Goal: Task Accomplishment & Management: Use online tool/utility

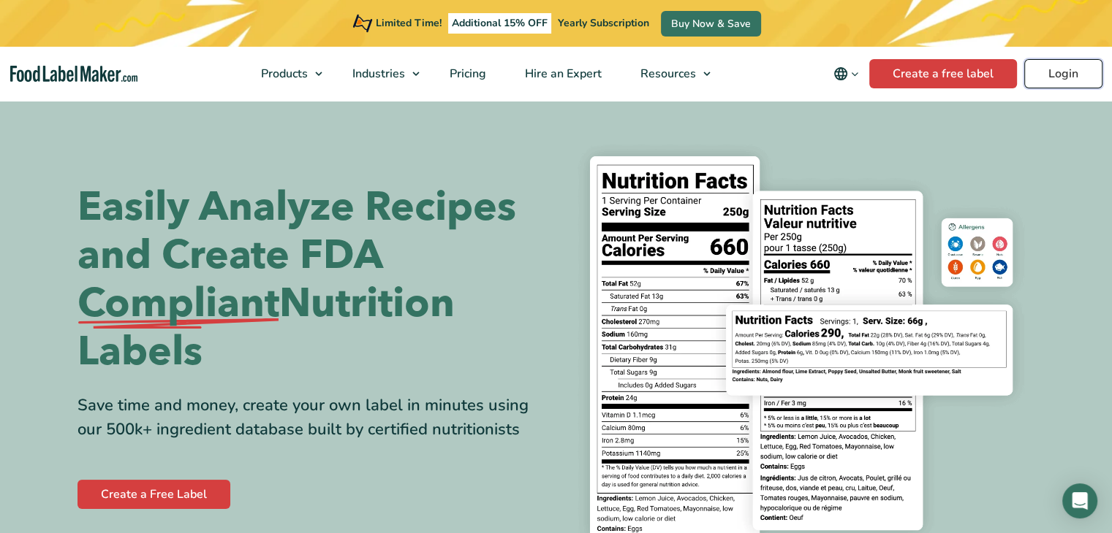
click at [1080, 80] on link "Login" at bounding box center [1063, 73] width 78 height 29
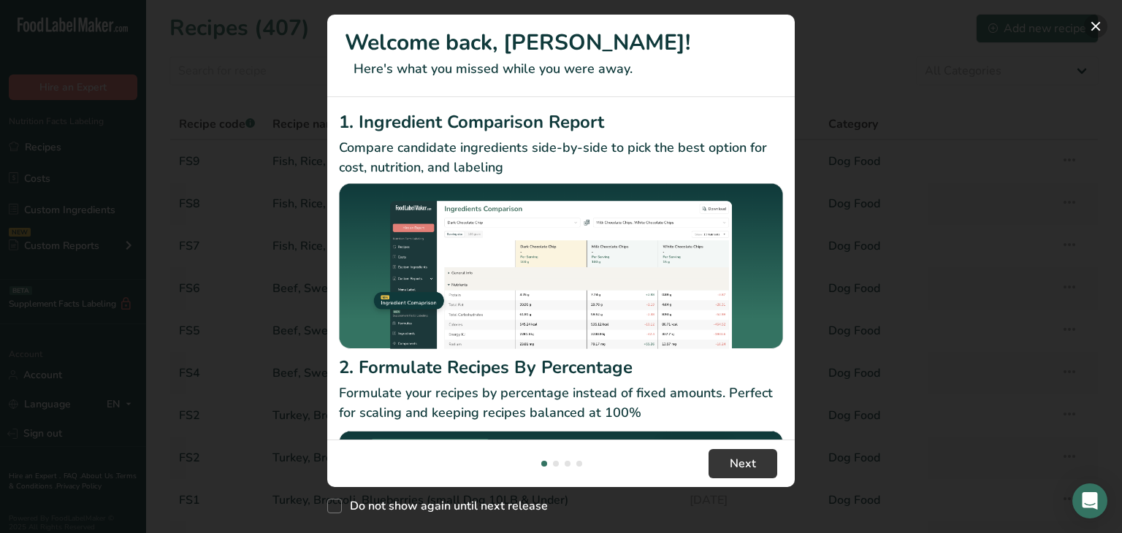
drag, startPoint x: 1101, startPoint y: 21, endPoint x: 1102, endPoint y: 30, distance: 8.8
click at [1102, 21] on button "New Features" at bounding box center [1095, 26] width 23 height 23
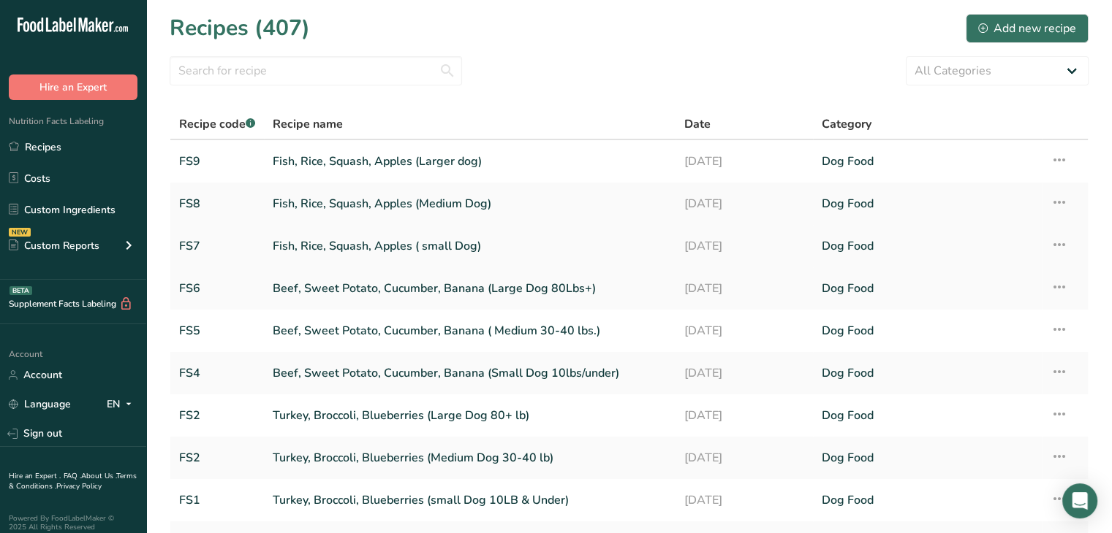
click at [352, 248] on link "Fish, Rice, Squash, Apples ( small Dog)" at bounding box center [470, 246] width 394 height 31
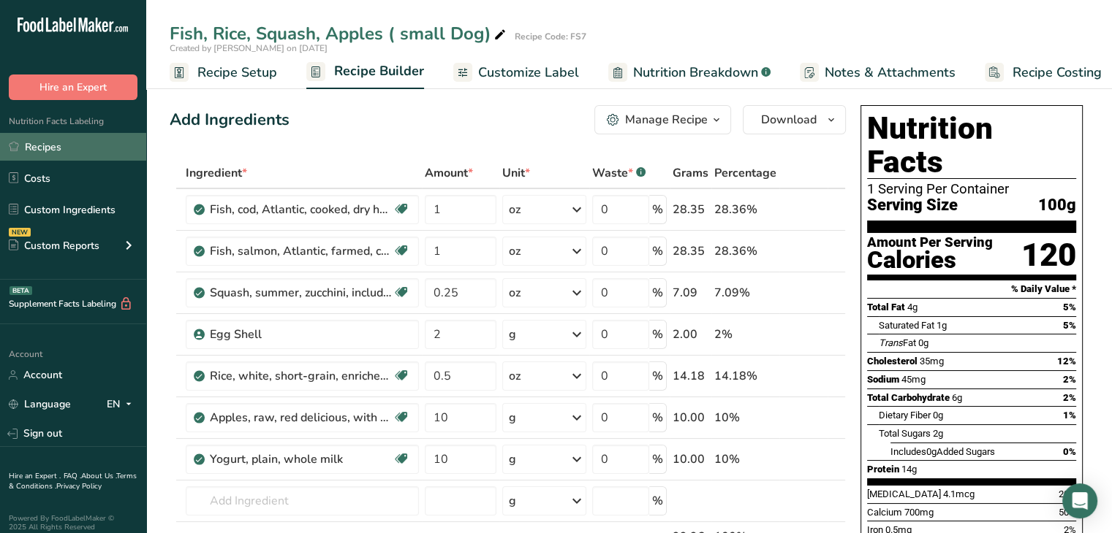
click at [34, 150] on link "Recipes" at bounding box center [73, 147] width 146 height 28
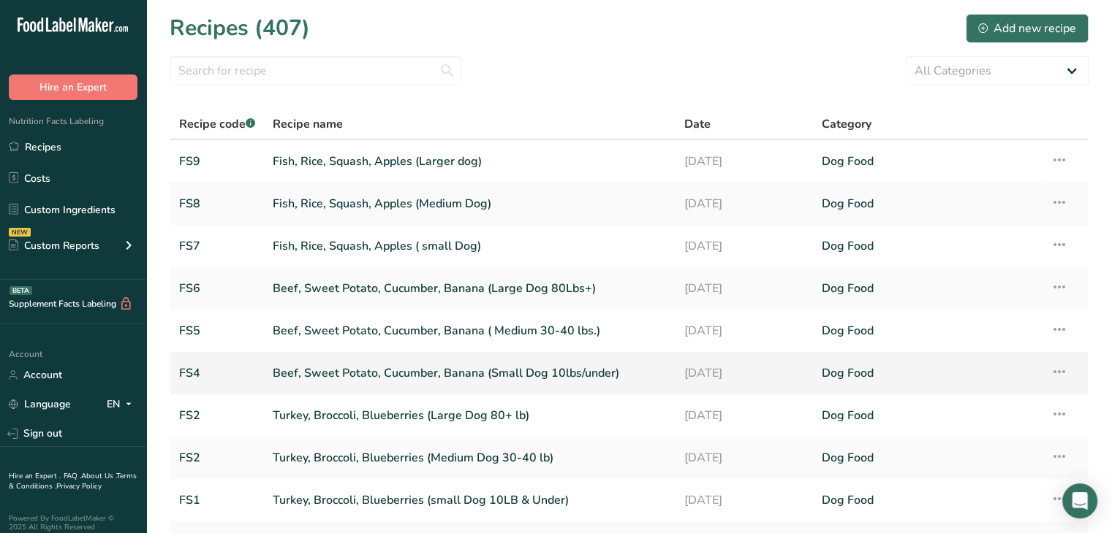
click at [354, 371] on link "Beef, Sweet Potato, Cucumber, Banana (Small Dog 10lbs/under)" at bounding box center [470, 373] width 394 height 31
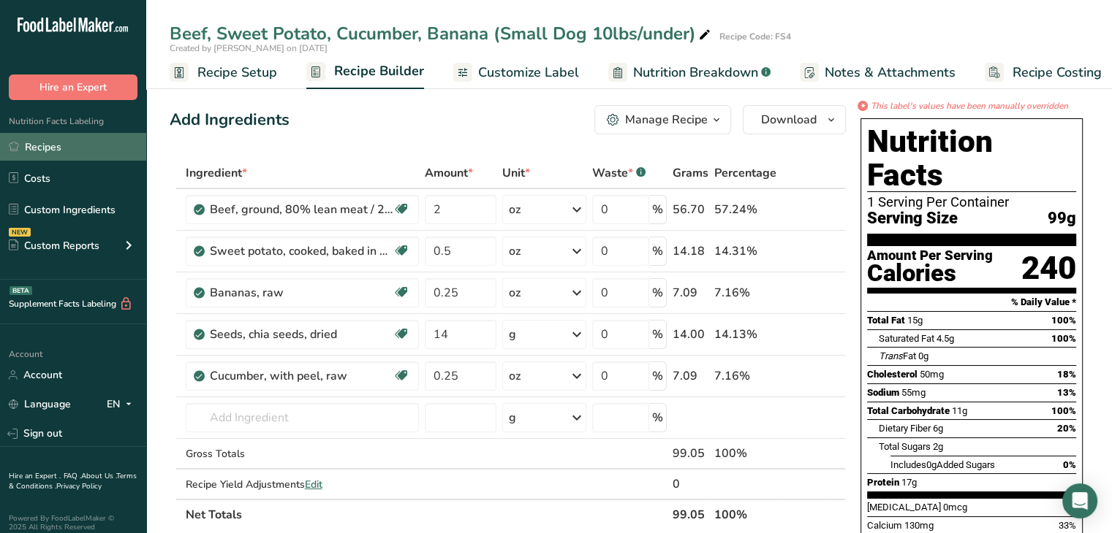
click at [69, 153] on link "Recipes" at bounding box center [73, 147] width 146 height 28
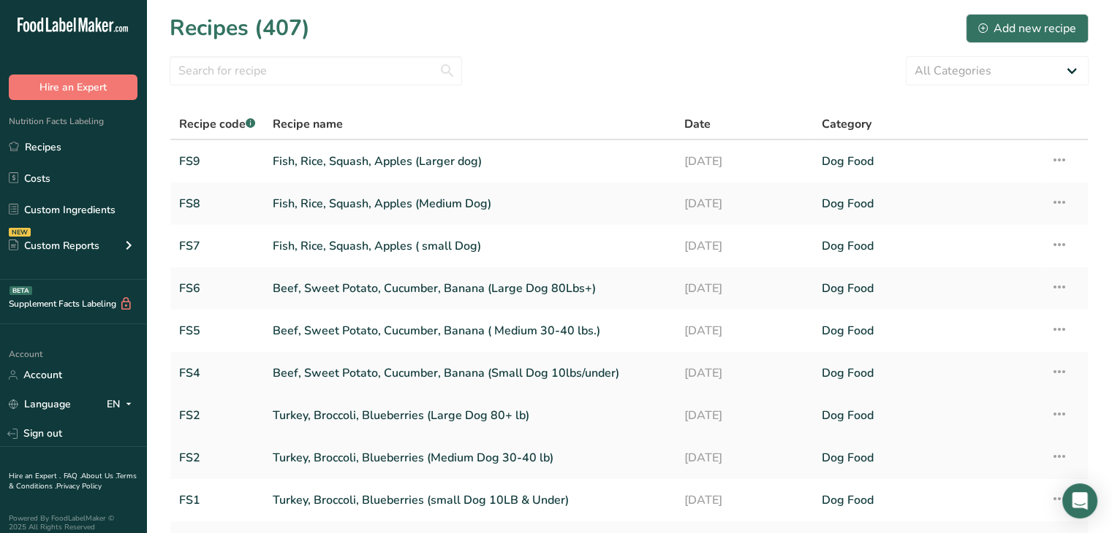
click at [319, 414] on link "Turkey, Broccoli, Blueberries (Large Dog 80+ lb)" at bounding box center [470, 415] width 394 height 31
drag, startPoint x: 299, startPoint y: 500, endPoint x: 305, endPoint y: 495, distance: 8.3
click at [298, 500] on link "Turkey, Broccoli, Blueberries (small Dog 10LB & Under)" at bounding box center [470, 500] width 394 height 31
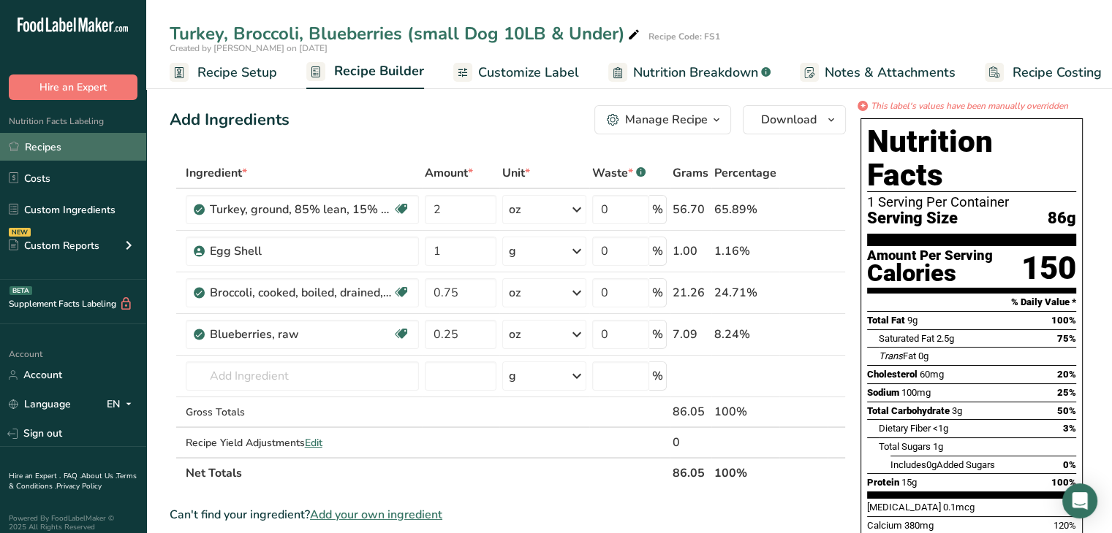
click at [50, 149] on link "Recipes" at bounding box center [73, 147] width 146 height 28
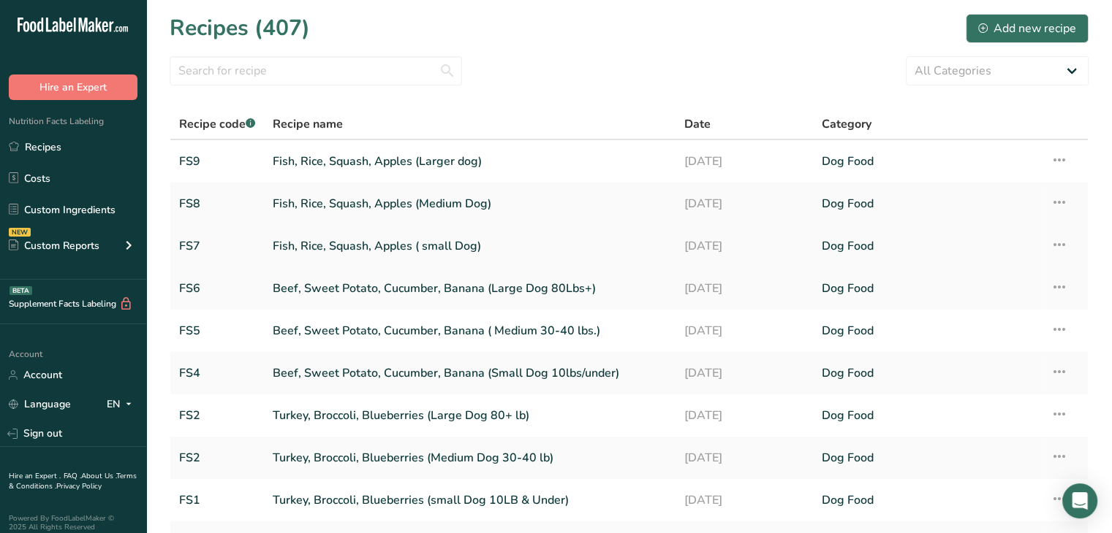
click at [421, 243] on link "Fish, Rice, Squash, Apples ( small Dog)" at bounding box center [470, 246] width 394 height 31
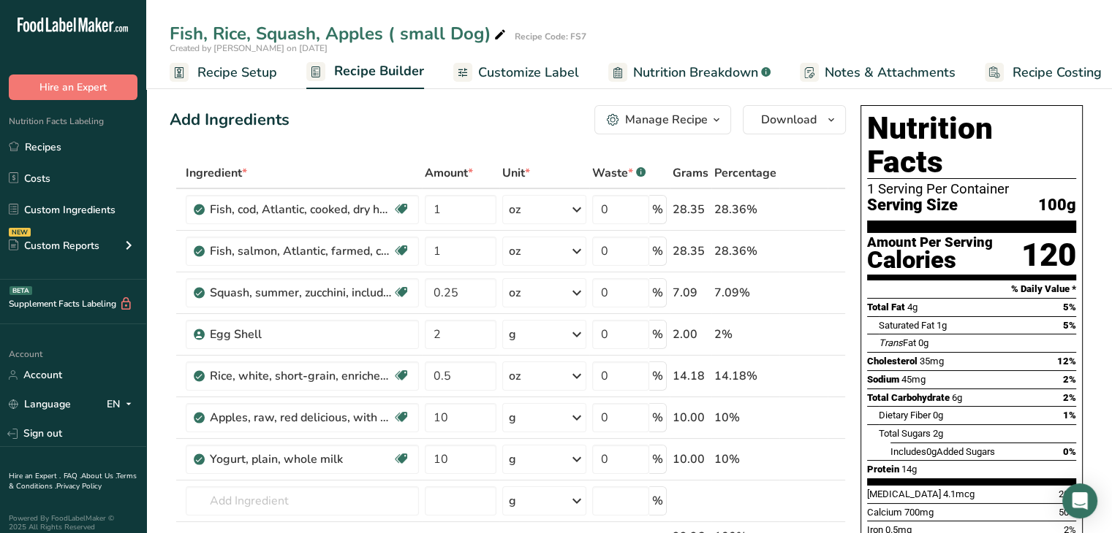
click at [536, 70] on span "Customize Label" at bounding box center [528, 73] width 101 height 20
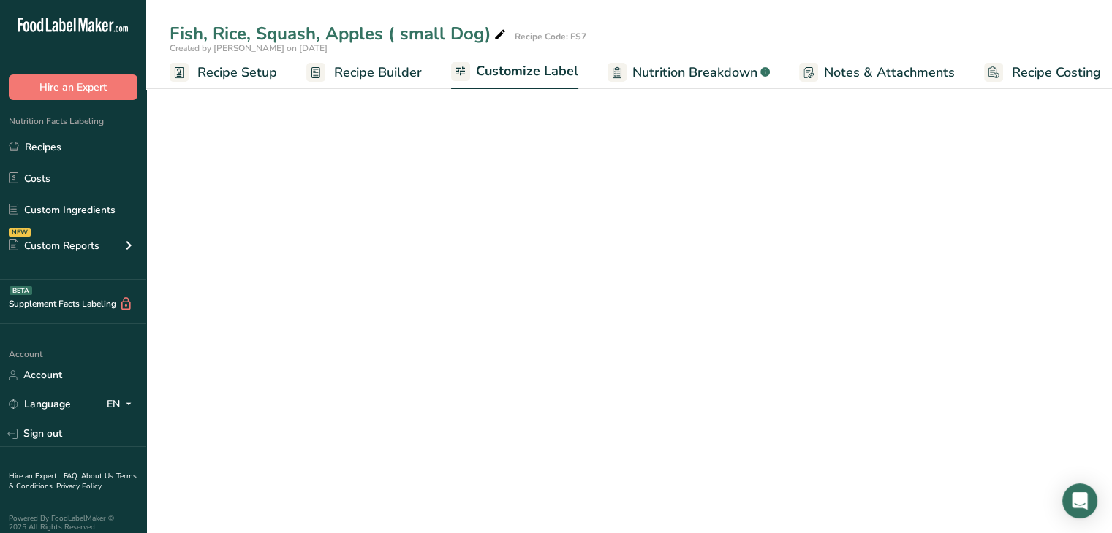
scroll to position [0, 12]
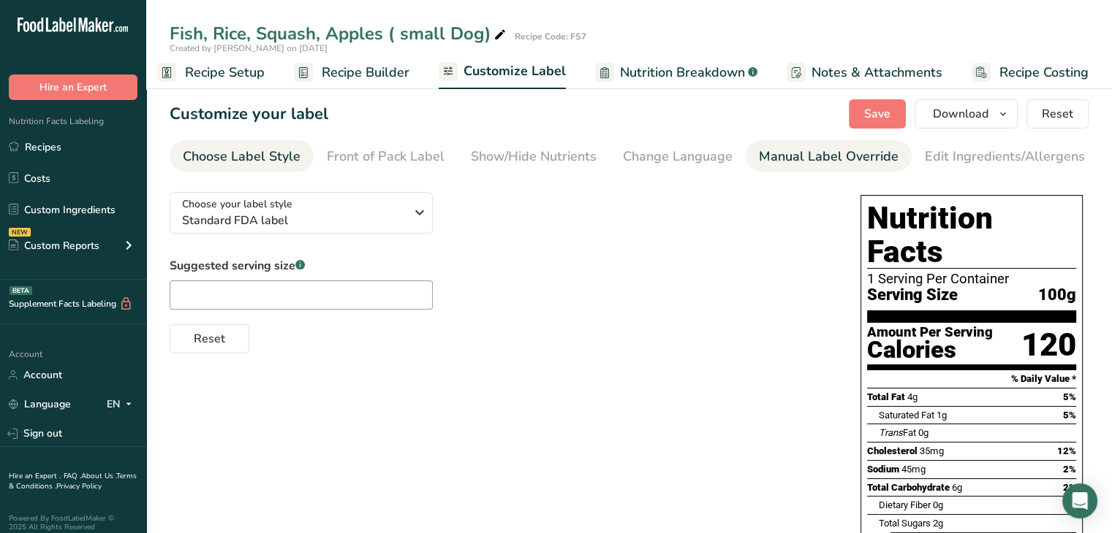
click at [837, 158] on div "Manual Label Override" at bounding box center [829, 157] width 140 height 20
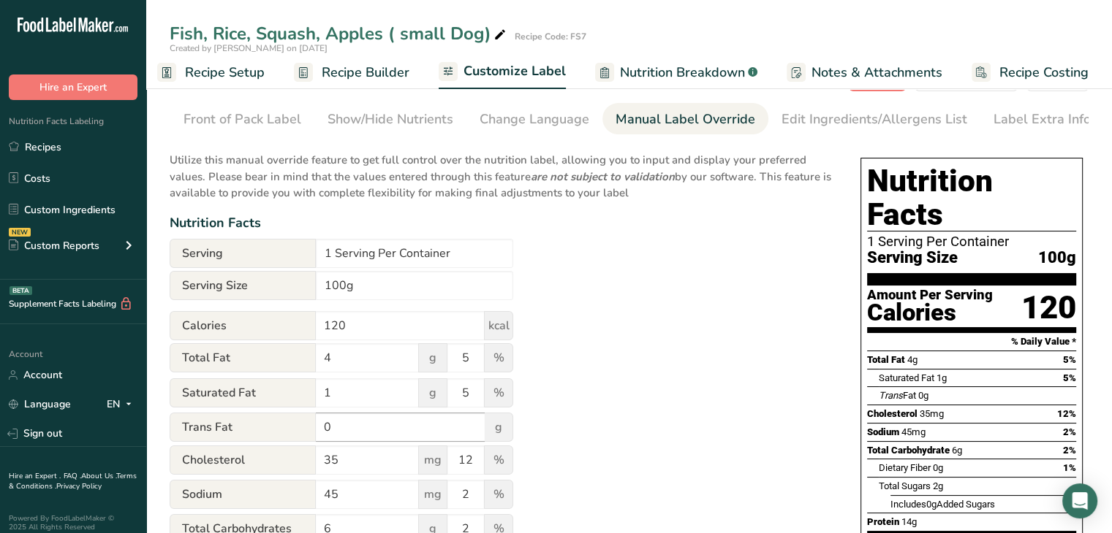
scroll to position [73, 0]
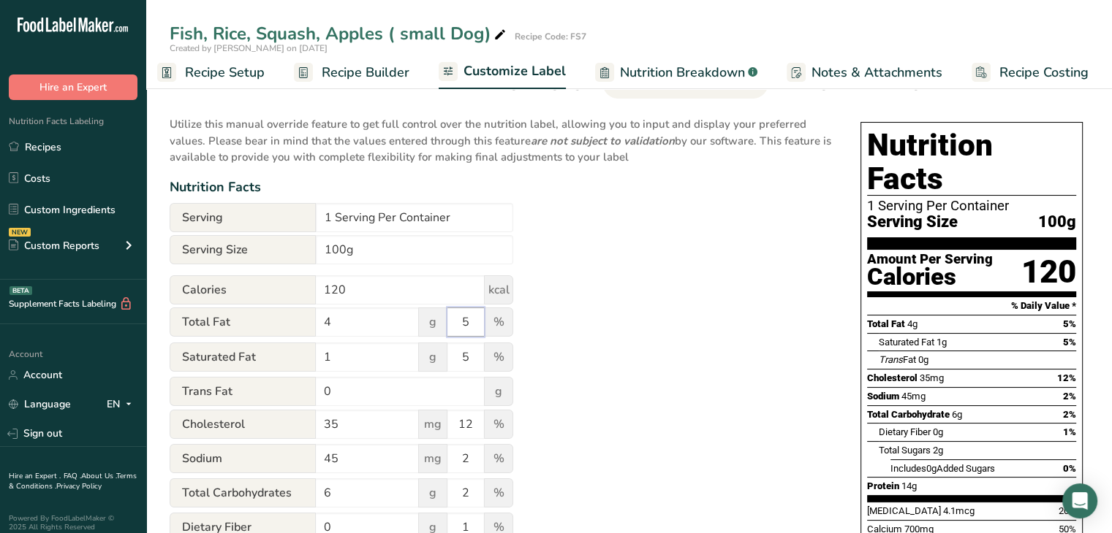
click at [457, 328] on input "5" at bounding box center [465, 322] width 37 height 29
type input "25"
click at [462, 364] on input "5" at bounding box center [465, 357] width 37 height 29
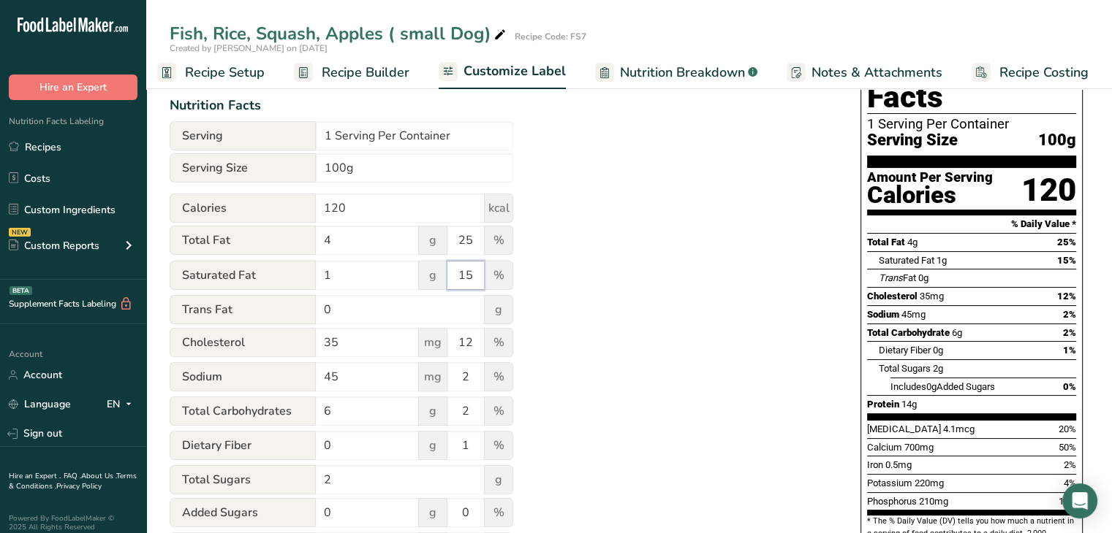
scroll to position [219, 0]
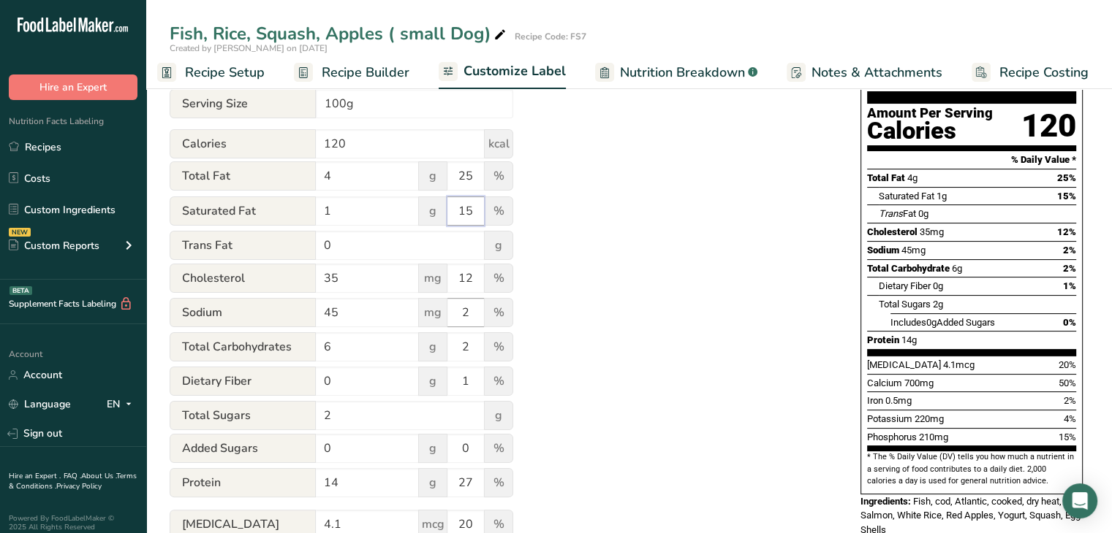
type input "15"
drag, startPoint x: 469, startPoint y: 308, endPoint x: 478, endPoint y: 313, distance: 10.2
click at [471, 308] on input "2" at bounding box center [465, 312] width 37 height 29
type input "25"
click at [477, 349] on input "2" at bounding box center [465, 347] width 37 height 29
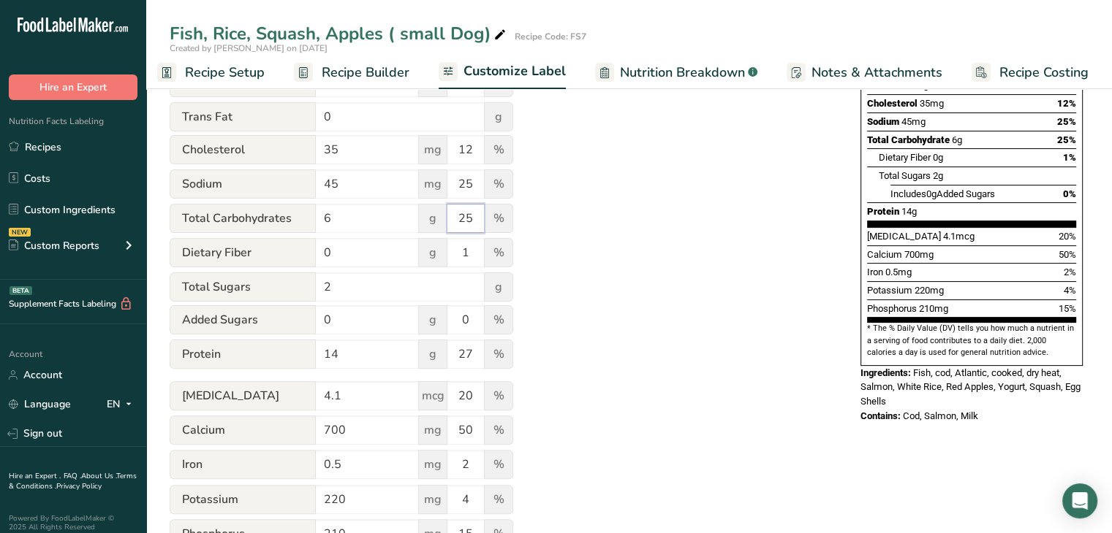
scroll to position [365, 0]
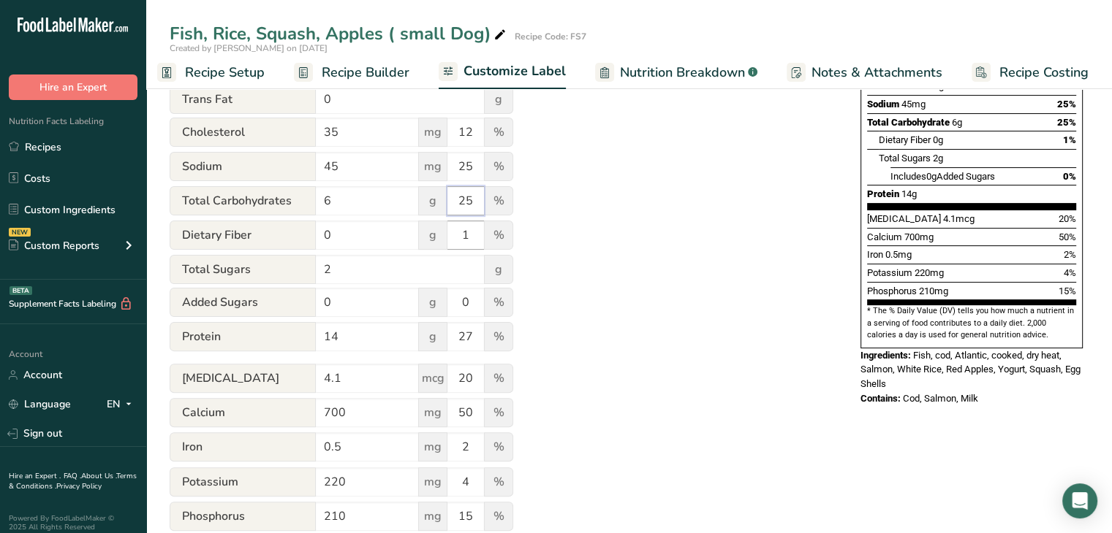
type input "25"
drag, startPoint x: 471, startPoint y: 239, endPoint x: 443, endPoint y: 240, distance: 27.8
click at [443, 240] on div "Dietary Fiber 0 g 1 %" at bounding box center [341, 236] width 343 height 31
type input "0"
click at [474, 336] on input "27" at bounding box center [465, 336] width 37 height 29
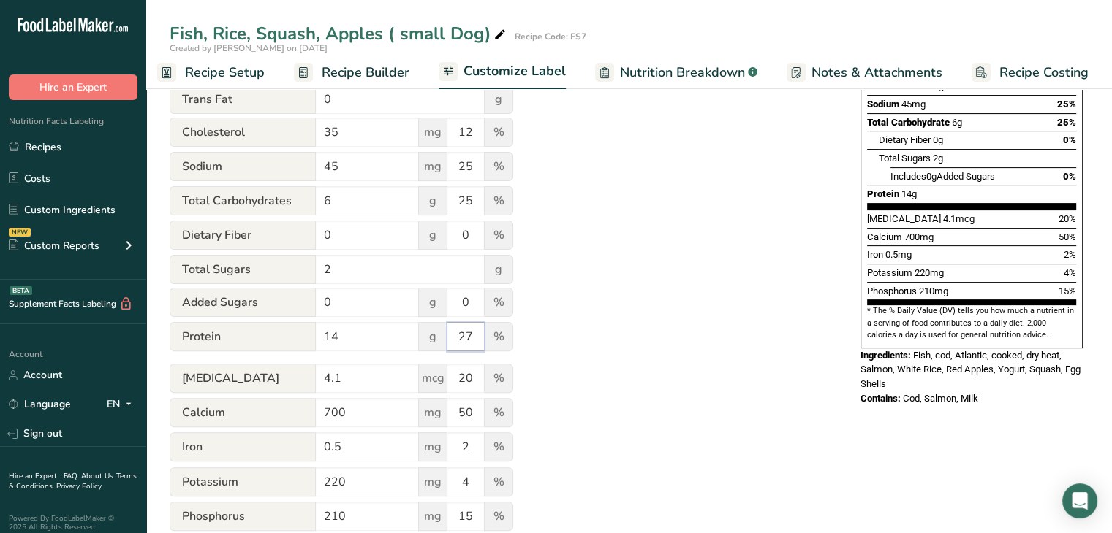
drag, startPoint x: 475, startPoint y: 337, endPoint x: 426, endPoint y: 346, distance: 49.9
click at [426, 346] on div "Protein 14 g 27 %" at bounding box center [341, 337] width 343 height 31
type input "100"
click at [474, 381] on input "20" at bounding box center [465, 378] width 37 height 29
type input "2"
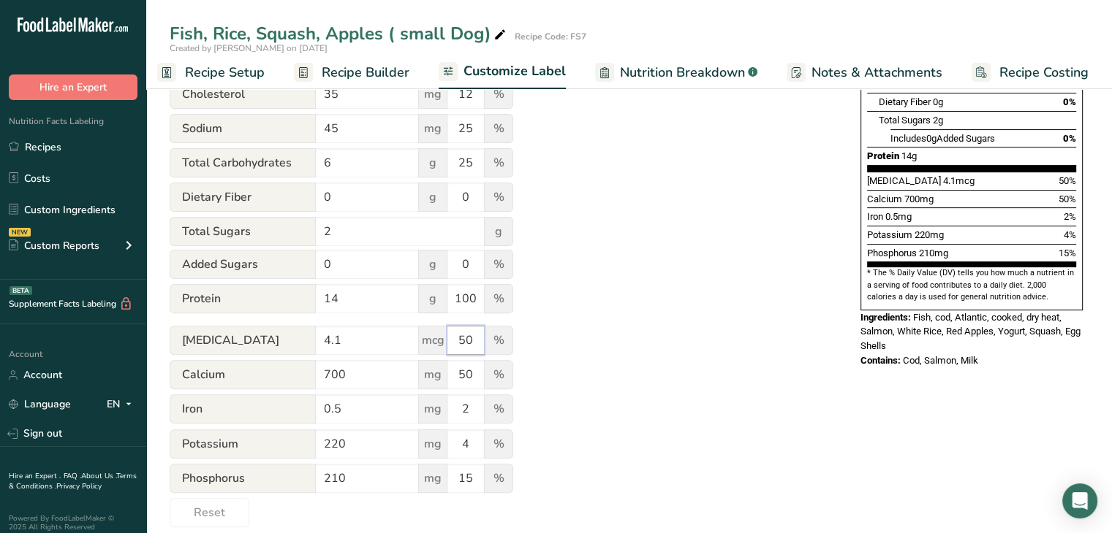
scroll to position [425, 0]
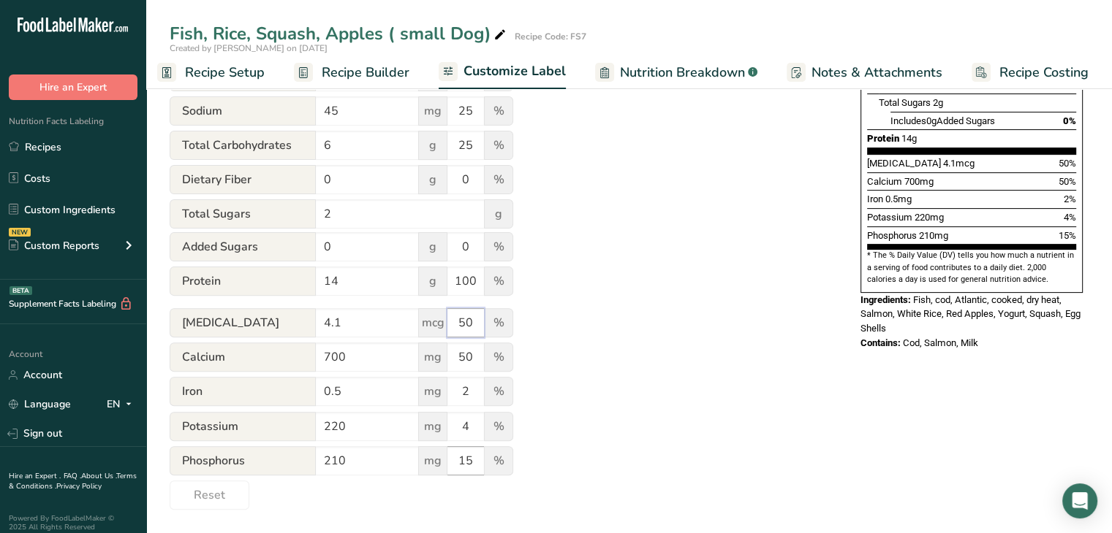
type input "50"
click at [466, 461] on input "15" at bounding box center [465, 461] width 37 height 29
drag, startPoint x: 482, startPoint y: 460, endPoint x: 442, endPoint y: 463, distance: 40.3
click at [442, 463] on div "Phosphorus 210 mg 15 %" at bounding box center [341, 462] width 343 height 31
type input "100"
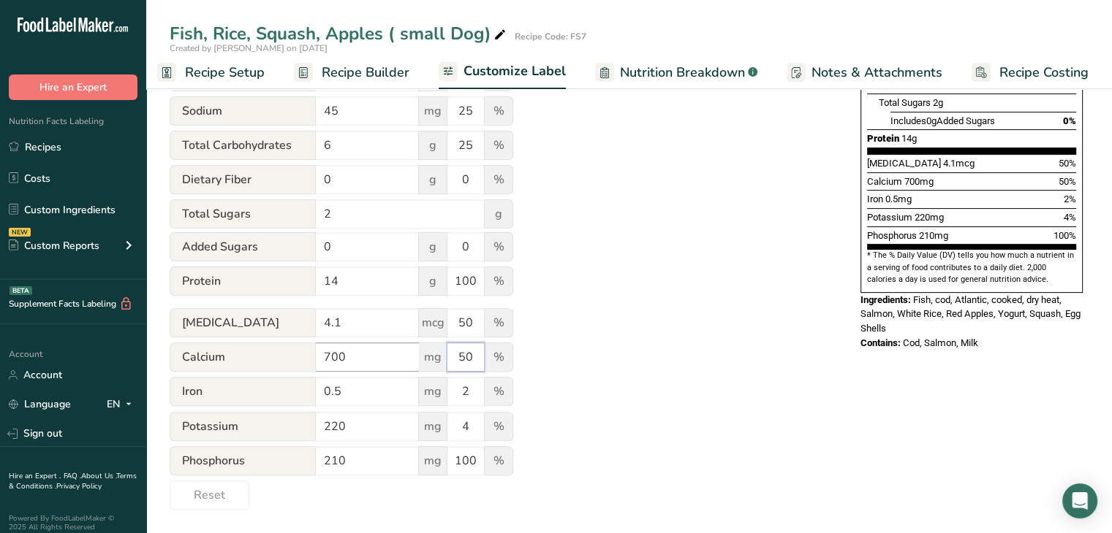
drag, startPoint x: 474, startPoint y: 354, endPoint x: 412, endPoint y: 361, distance: 62.5
click at [412, 361] on div "Calcium 700 mg 50 %" at bounding box center [341, 358] width 343 height 31
type input "100"
click at [469, 429] on input "4" at bounding box center [465, 426] width 37 height 29
type input "45"
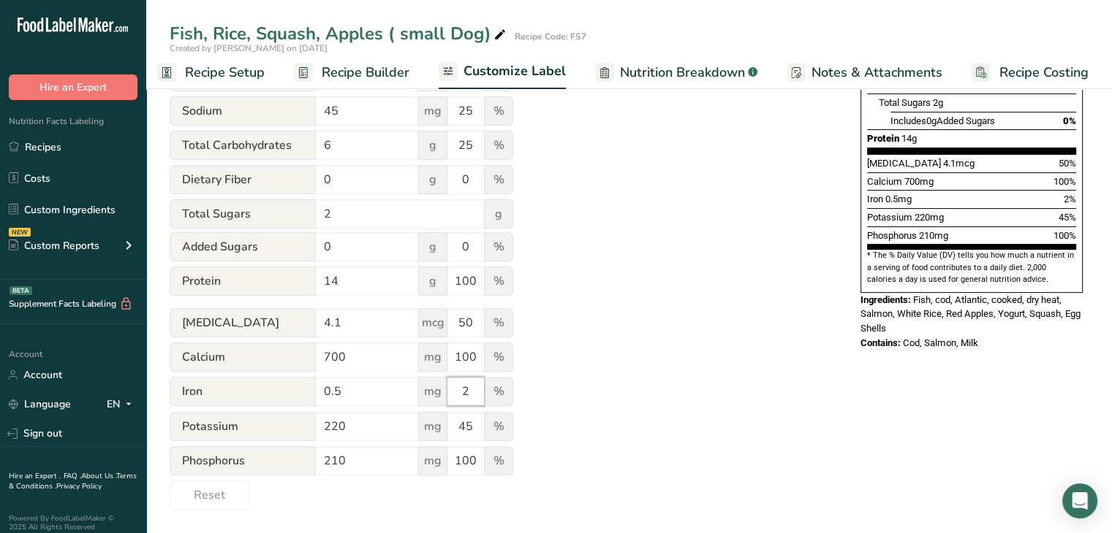
click at [473, 392] on input "2" at bounding box center [465, 391] width 37 height 29
type input "50"
drag, startPoint x: 987, startPoint y: 296, endPoint x: 938, endPoint y: 280, distance: 51.5
click at [987, 295] on div "Ingredients: Fish, cod, Atlantic, cooked, dry heat, Salmon, White Rice, Red App…" at bounding box center [971, 314] width 222 height 43
drag, startPoint x: 710, startPoint y: 194, endPoint x: 690, endPoint y: 181, distance: 24.1
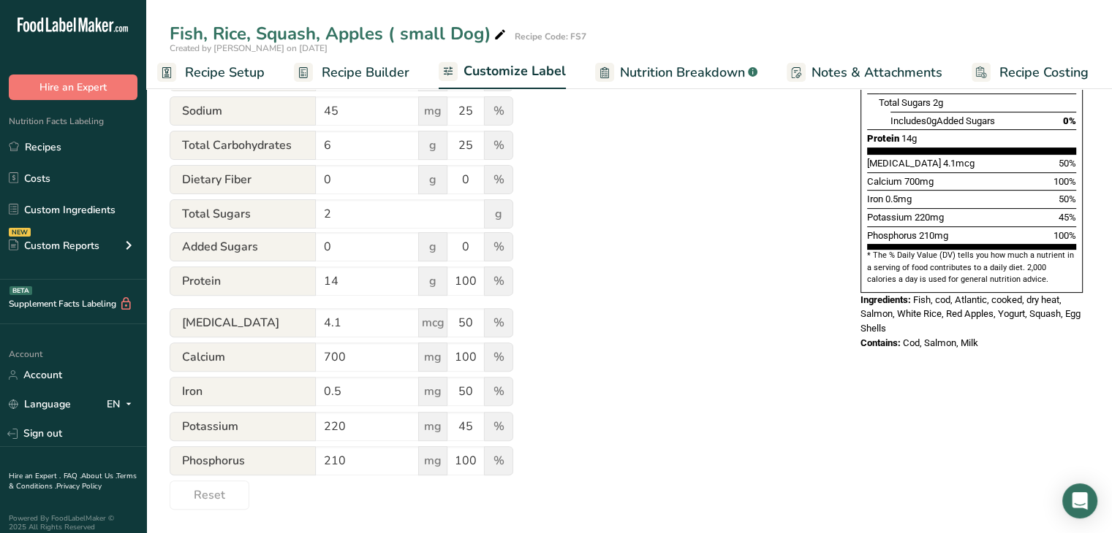
click at [706, 195] on div "Utilize this manual override feature to get full control over the nutrition lab…" at bounding box center [500, 135] width 661 height 751
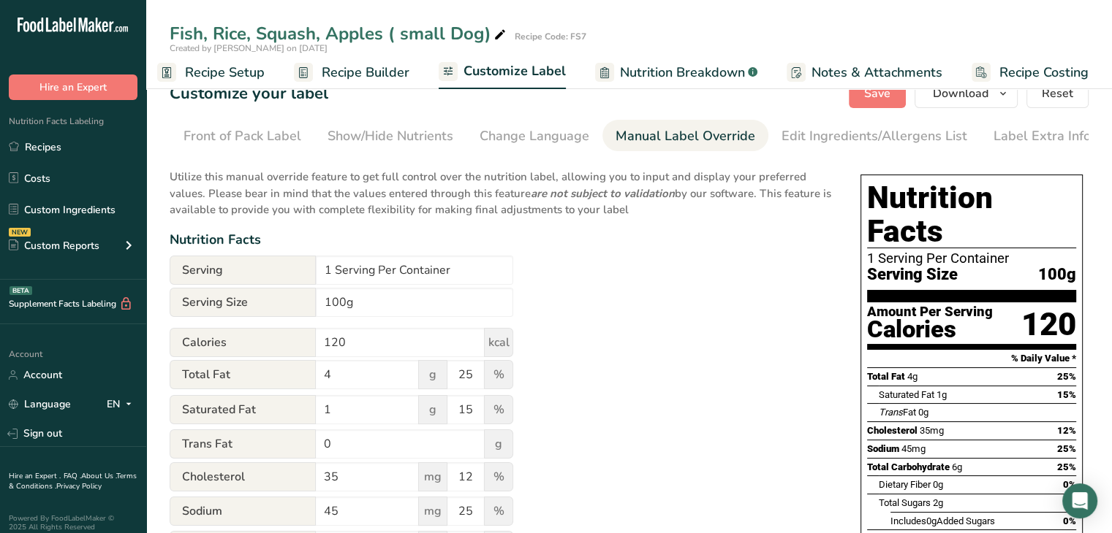
scroll to position [0, 0]
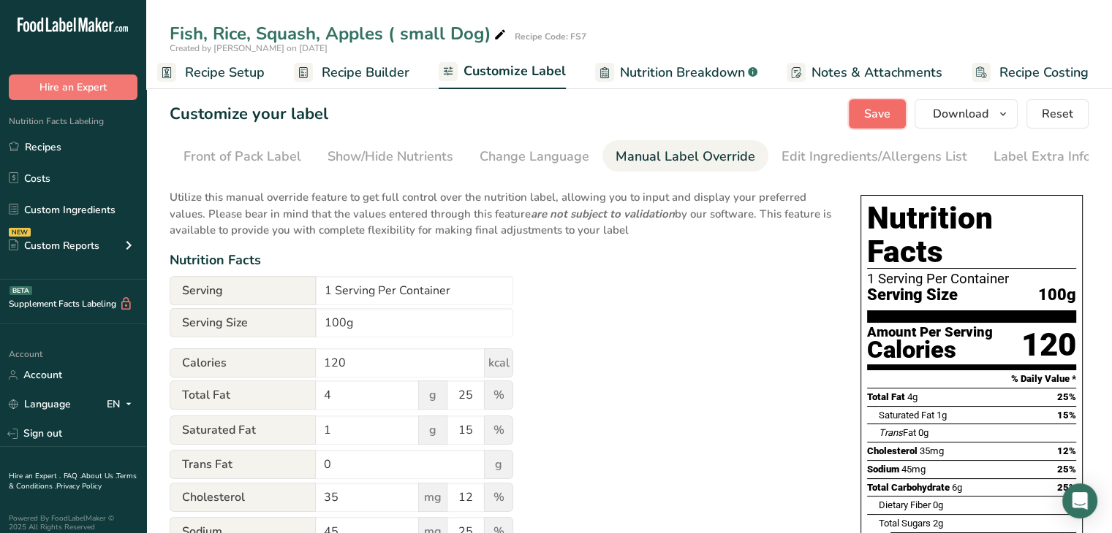
click at [884, 109] on span "Save" at bounding box center [877, 114] width 26 height 18
click at [70, 147] on link "Recipes" at bounding box center [73, 147] width 146 height 28
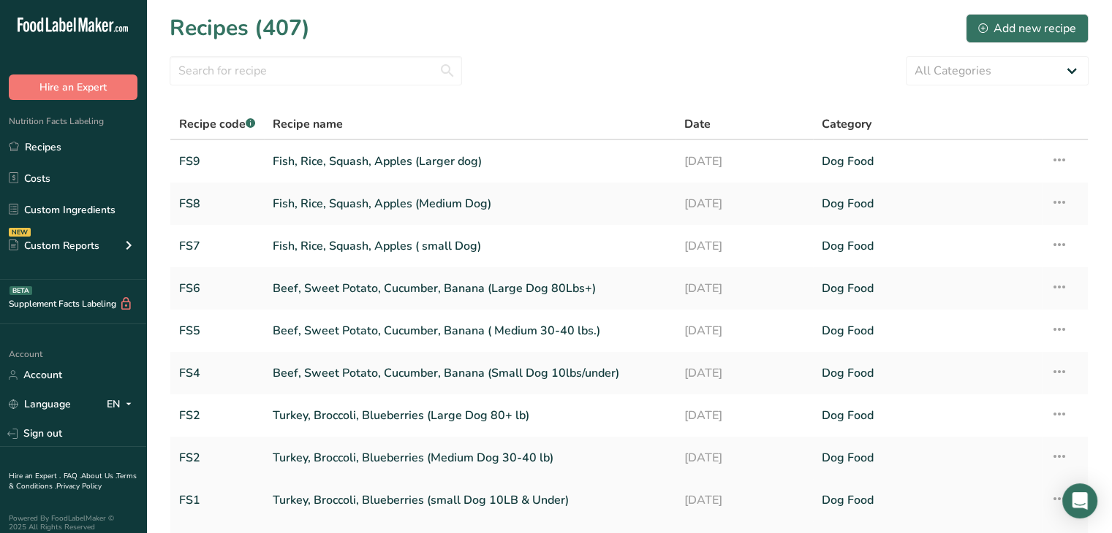
scroll to position [73, 0]
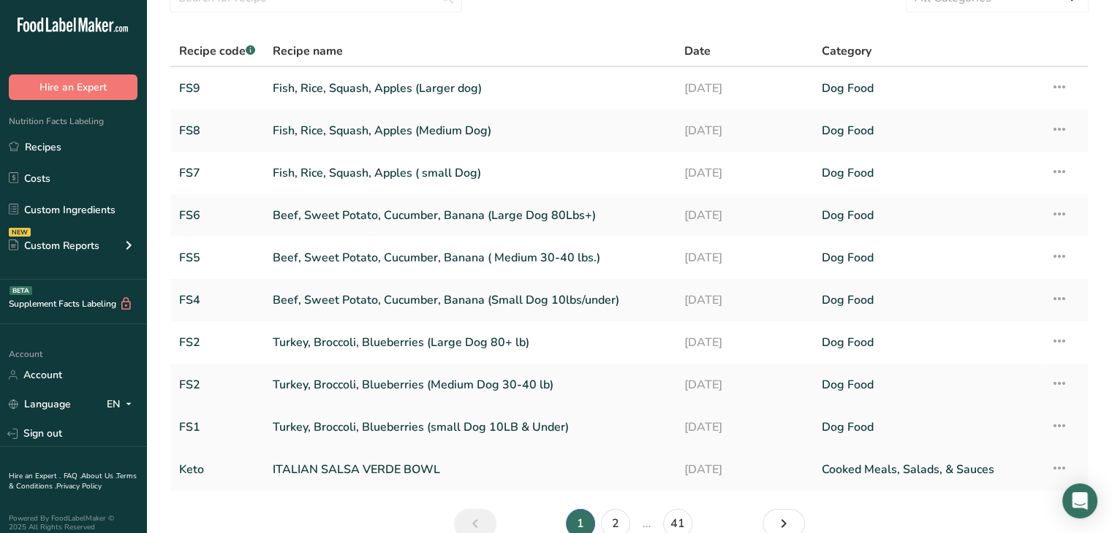
click at [352, 430] on link "Turkey, Broccoli, Blueberries (small Dog 10LB & Under)" at bounding box center [470, 427] width 394 height 31
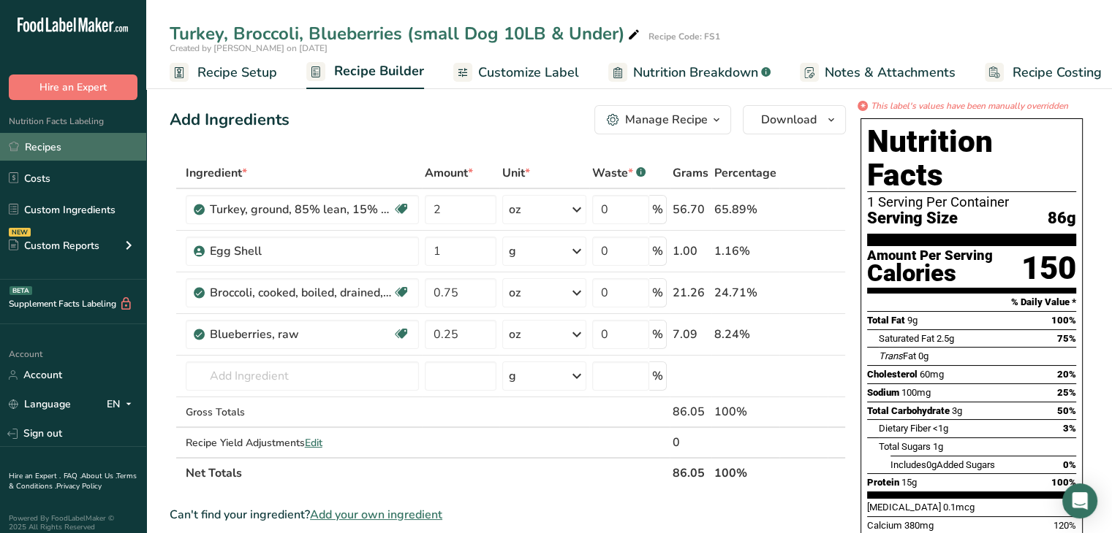
click at [48, 141] on link "Recipes" at bounding box center [73, 147] width 146 height 28
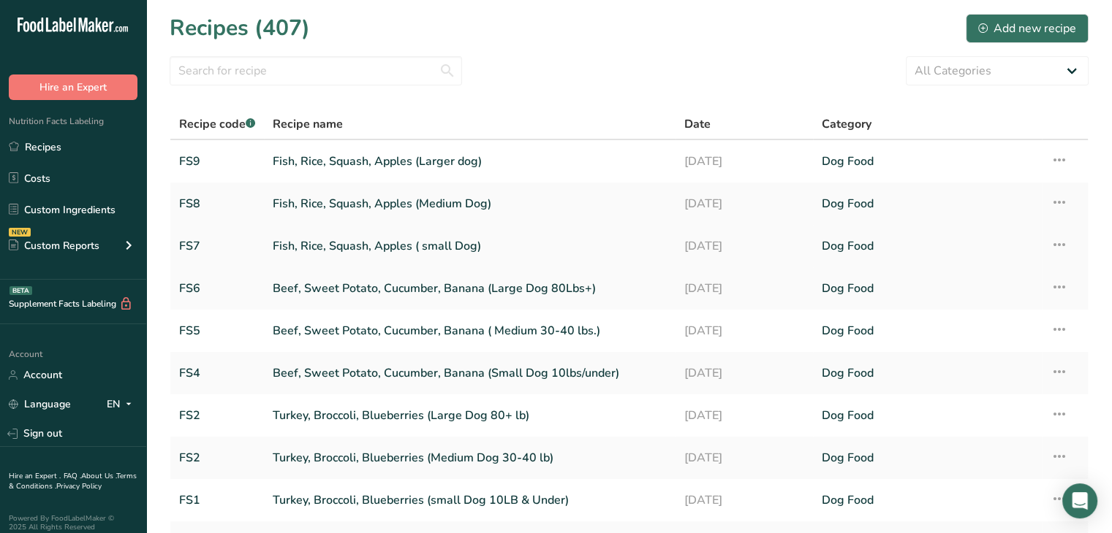
click at [389, 248] on link "Fish, Rice, Squash, Apples ( small Dog)" at bounding box center [470, 246] width 394 height 31
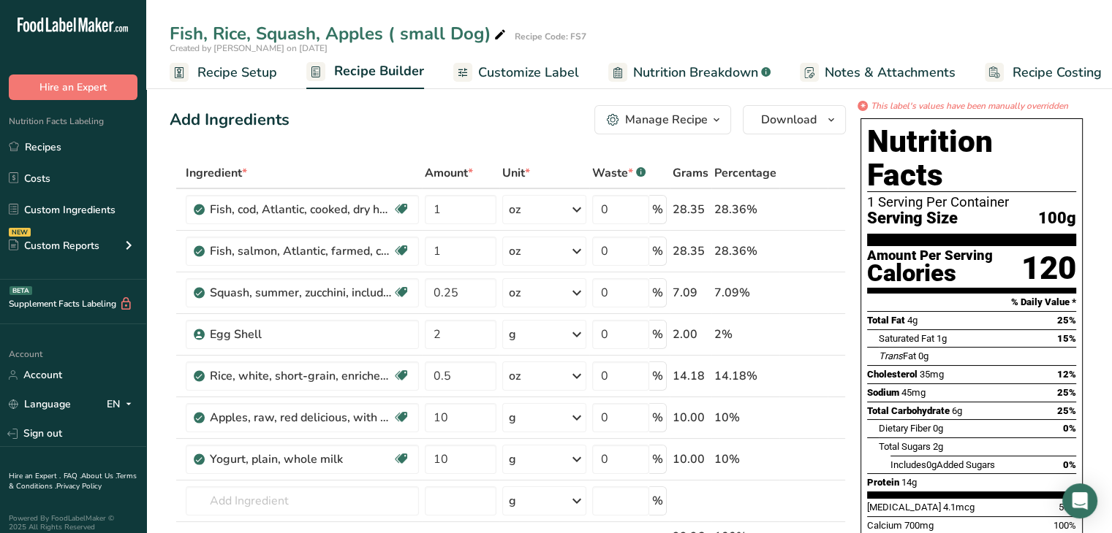
click at [535, 77] on span "Customize Label" at bounding box center [528, 73] width 101 height 20
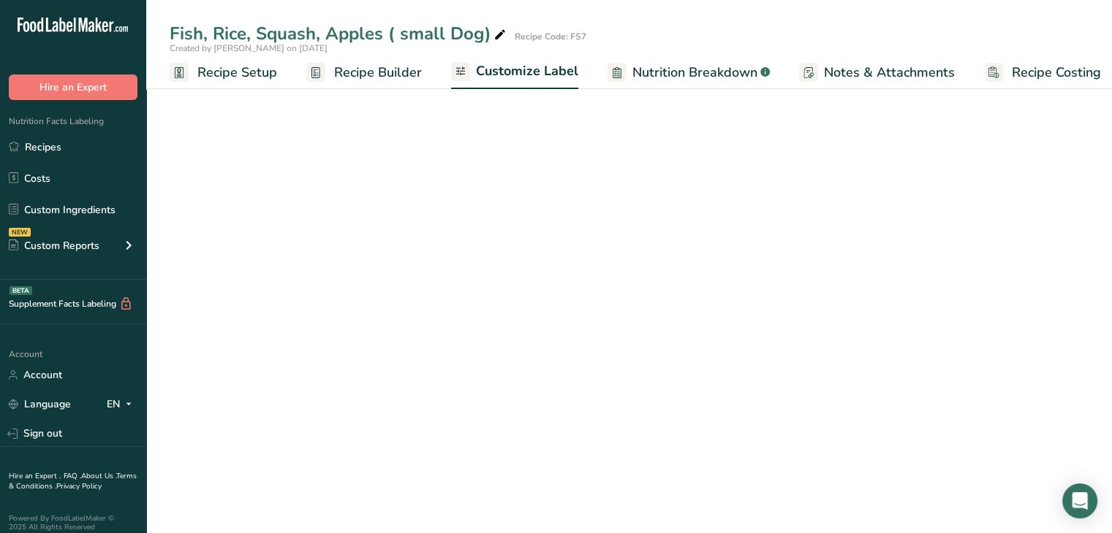
scroll to position [0, 12]
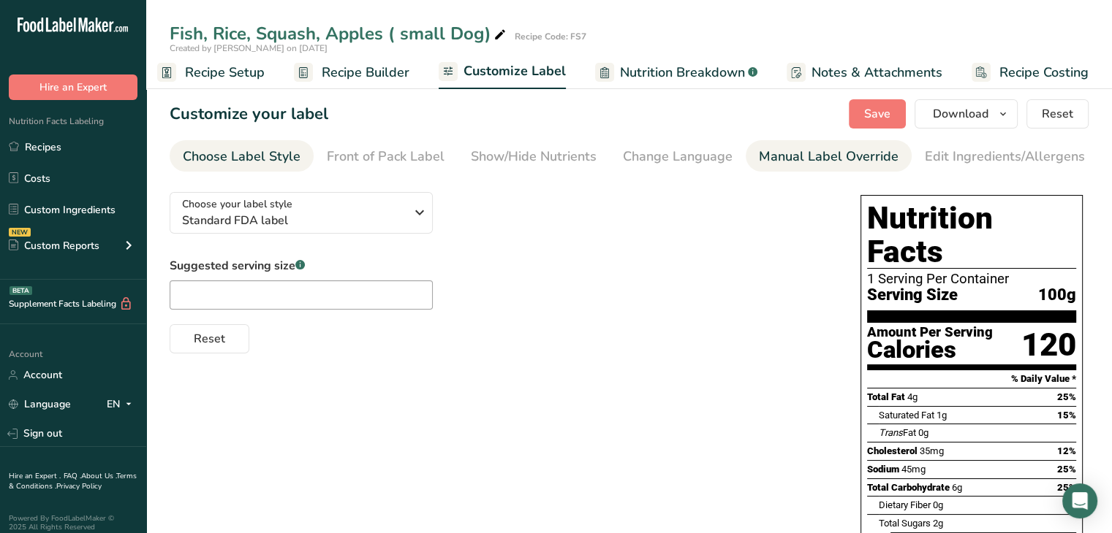
click at [833, 146] on link "Manual Label Override" at bounding box center [829, 156] width 140 height 33
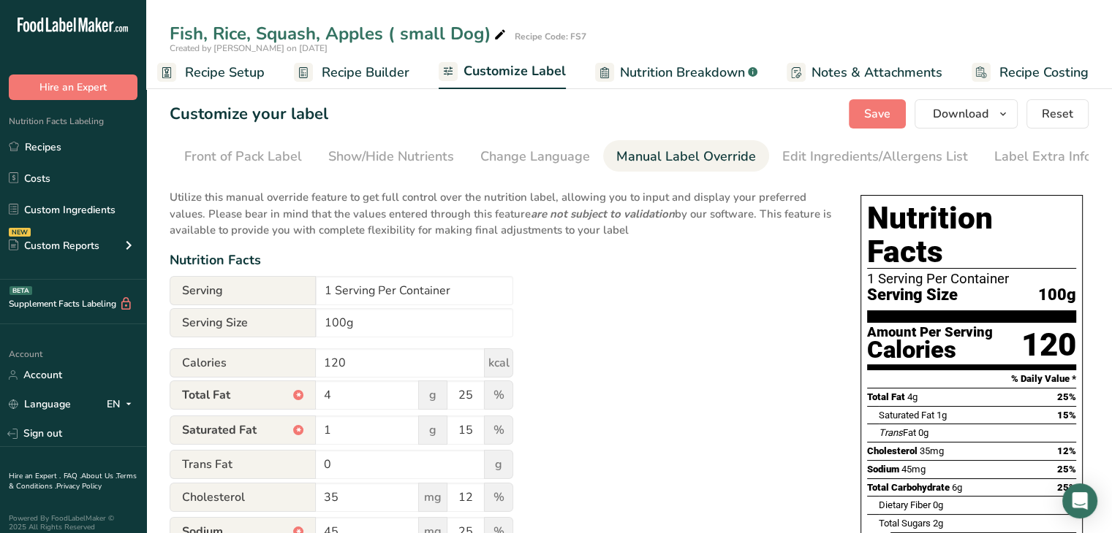
scroll to position [0, 143]
drag, startPoint x: 472, startPoint y: 395, endPoint x: 403, endPoint y: 395, distance: 68.7
click at [404, 395] on div "Total Fat * 4 g 25 %" at bounding box center [341, 396] width 343 height 31
type input "45"
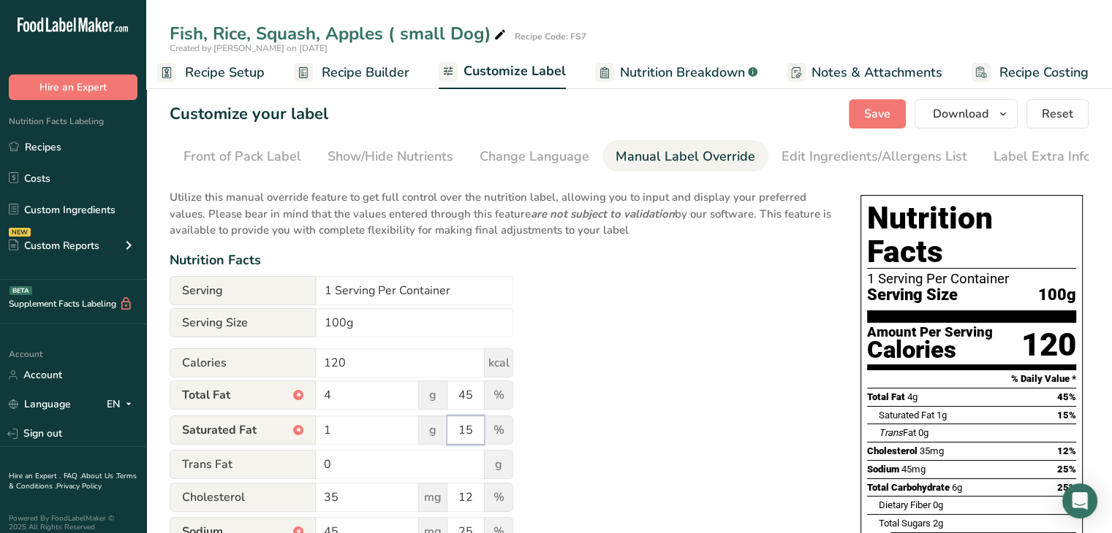
click at [461, 436] on input "15" at bounding box center [465, 430] width 37 height 29
click at [463, 434] on input "15" at bounding box center [465, 430] width 37 height 29
type input "25"
click at [875, 118] on span "Save" at bounding box center [877, 114] width 26 height 18
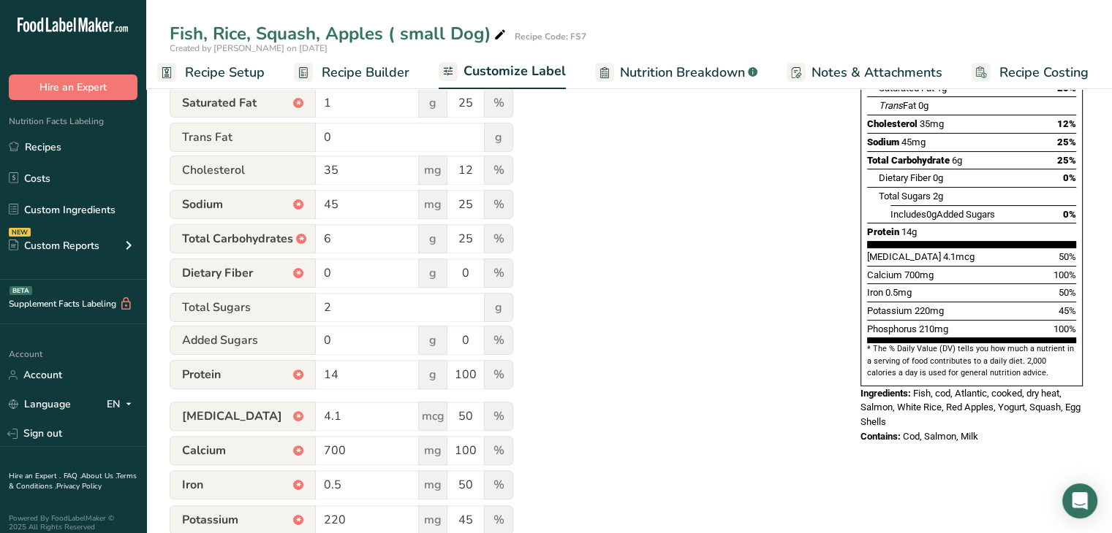
scroll to position [219, 0]
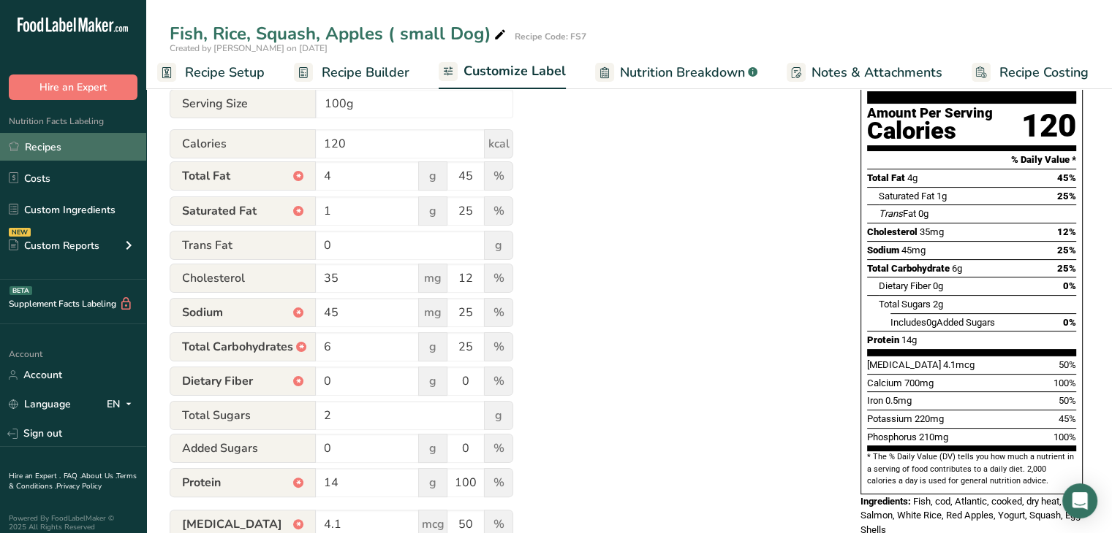
click at [67, 153] on link "Recipes" at bounding box center [73, 147] width 146 height 28
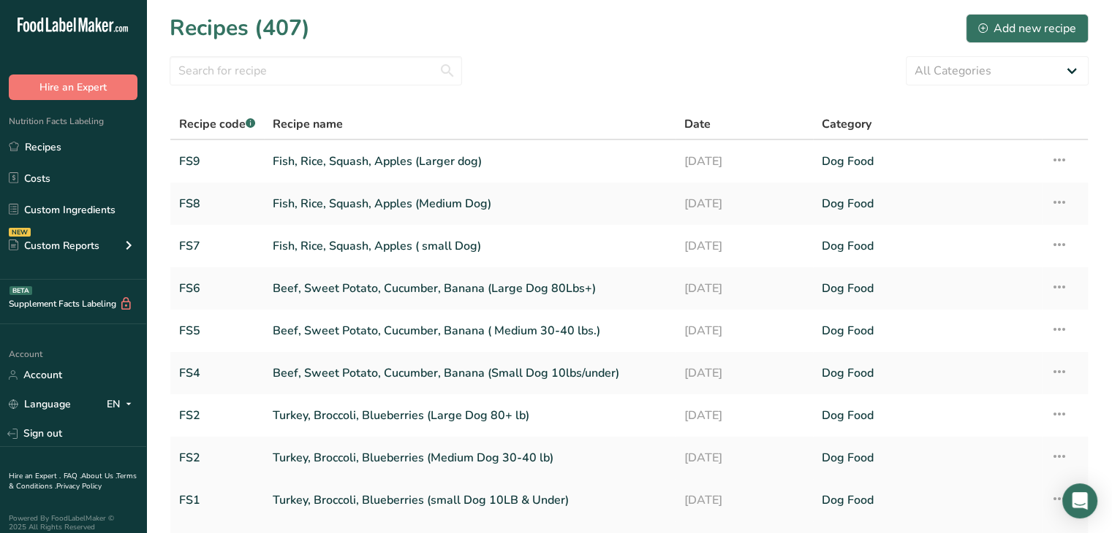
click at [408, 504] on link "Turkey, Broccoli, Blueberries (small Dog 10LB & Under)" at bounding box center [470, 500] width 394 height 31
